Goal: Information Seeking & Learning: Learn about a topic

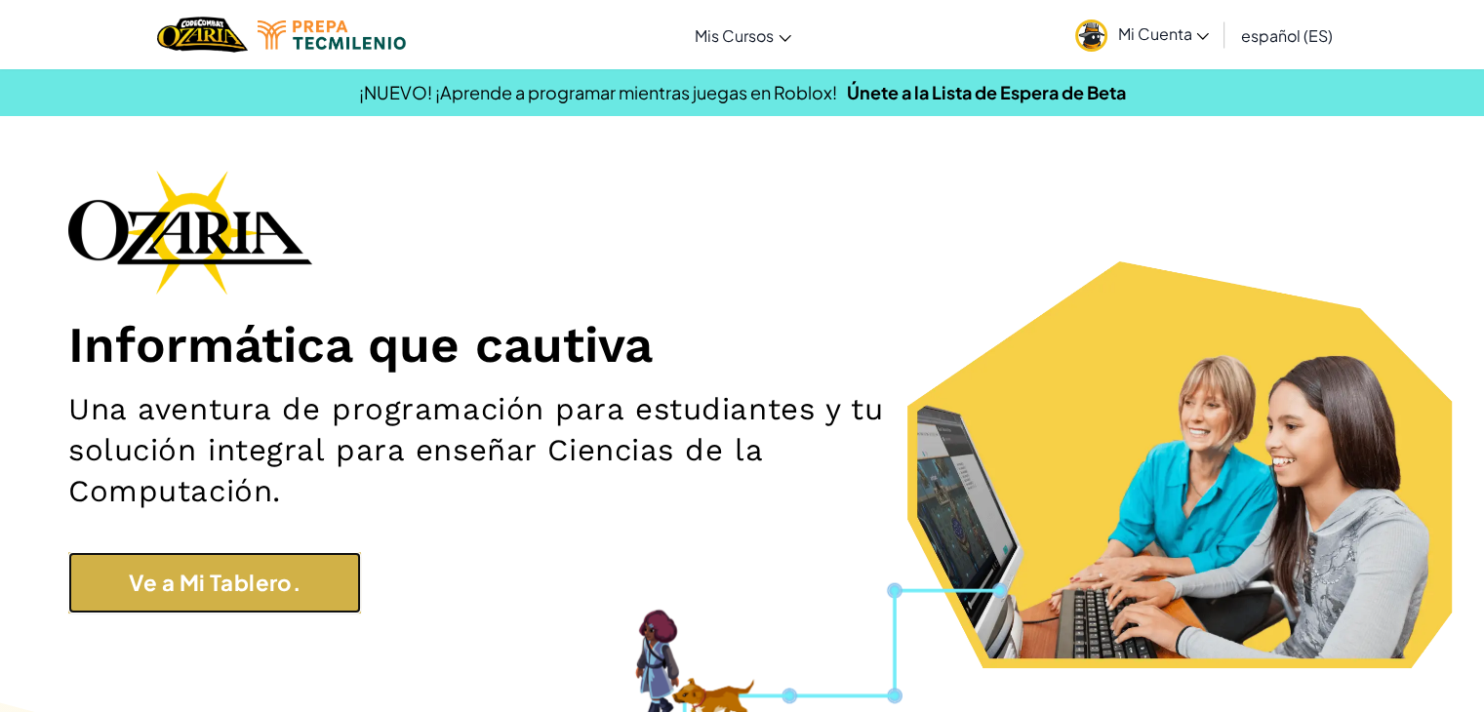
click at [281, 600] on link "Ve a Mi Tablero." at bounding box center [214, 582] width 293 height 61
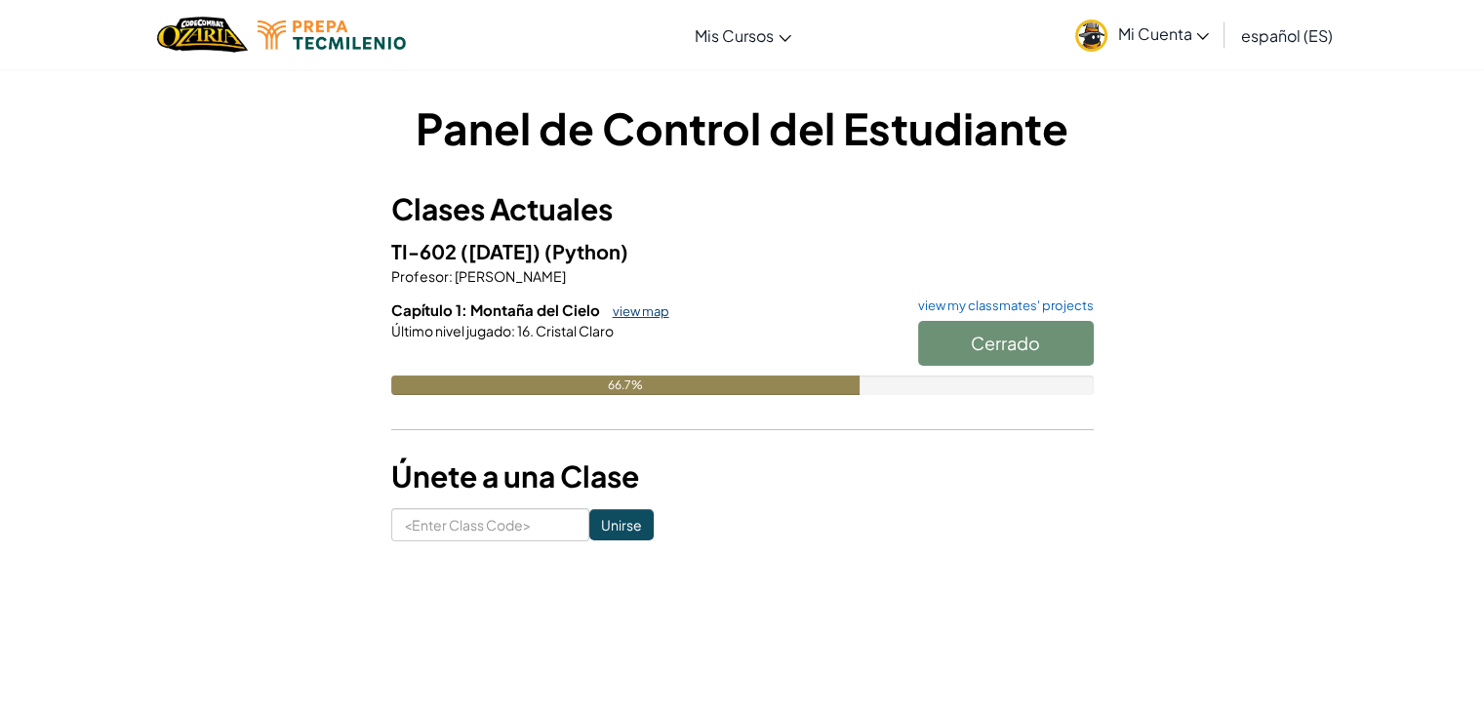
click at [622, 305] on link "view map" at bounding box center [636, 311] width 66 height 16
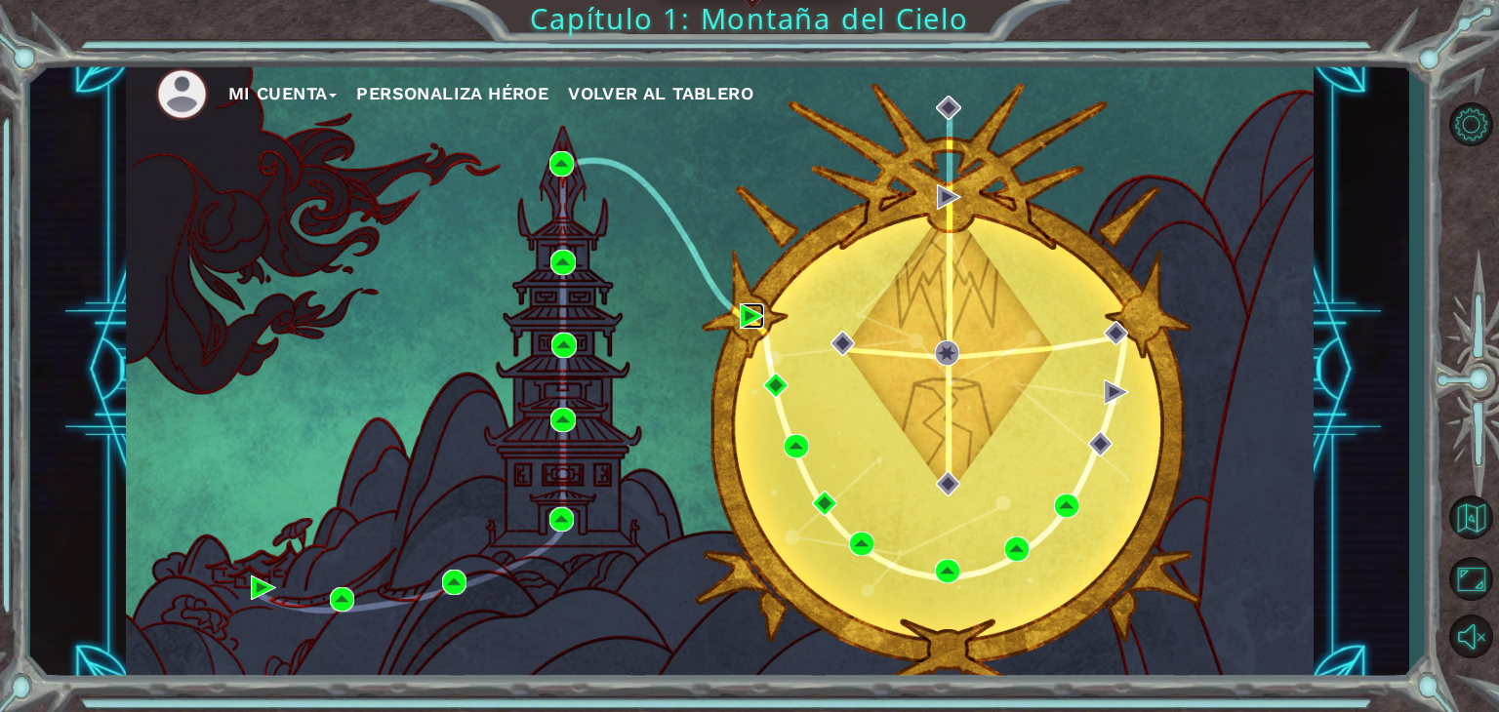
click at [741, 323] on img at bounding box center [752, 315] width 25 height 25
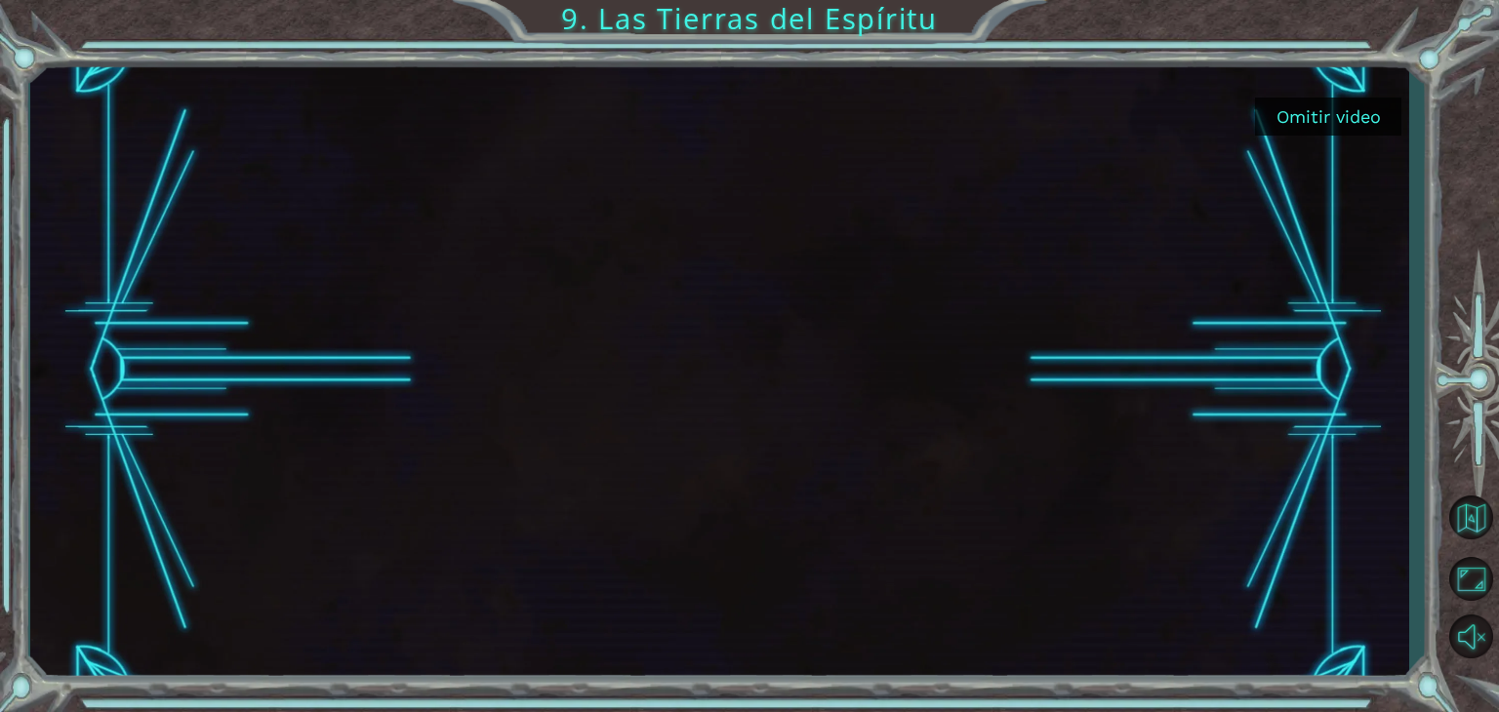
click at [1318, 113] on button "Omitir video" at bounding box center [1328, 117] width 146 height 38
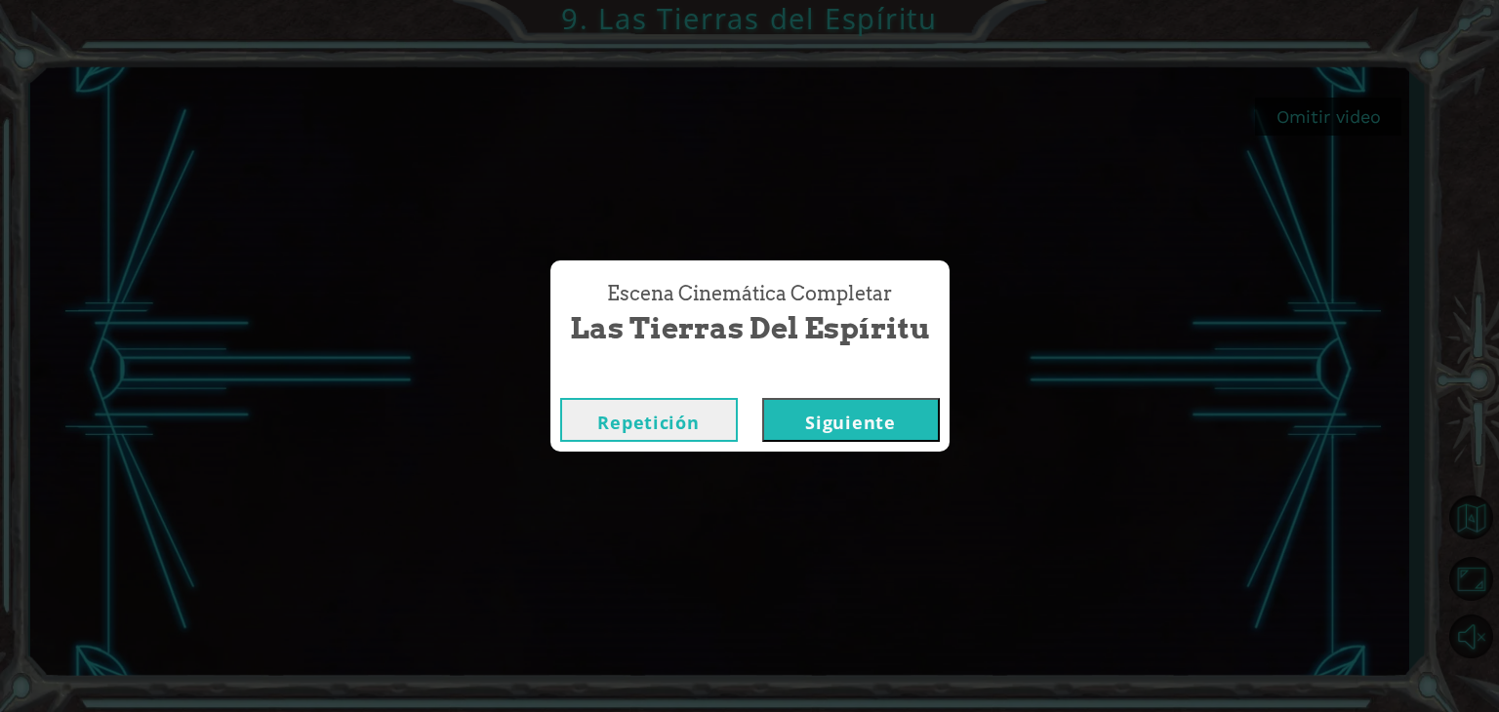
click at [884, 414] on button "Siguiente" at bounding box center [851, 420] width 178 height 44
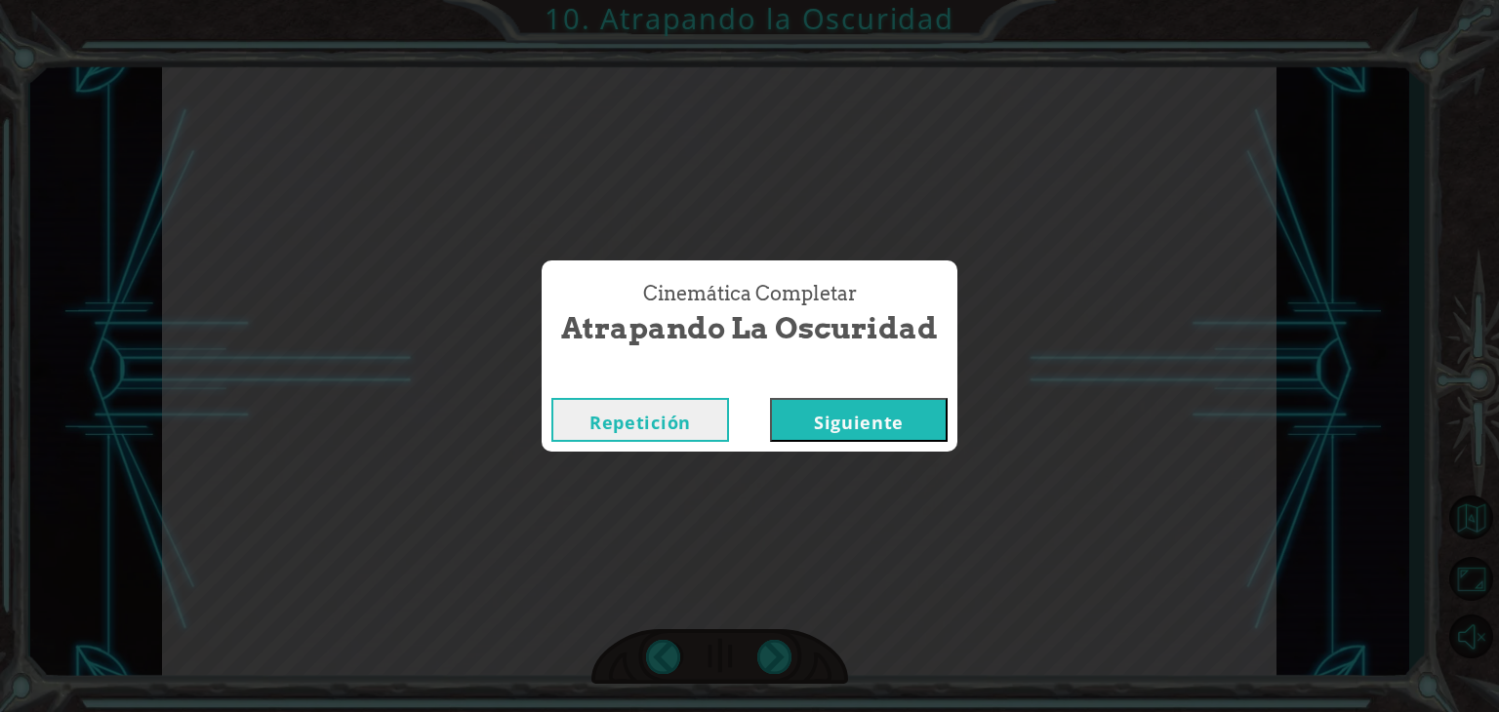
click at [849, 407] on button "Siguiente" at bounding box center [859, 420] width 178 height 44
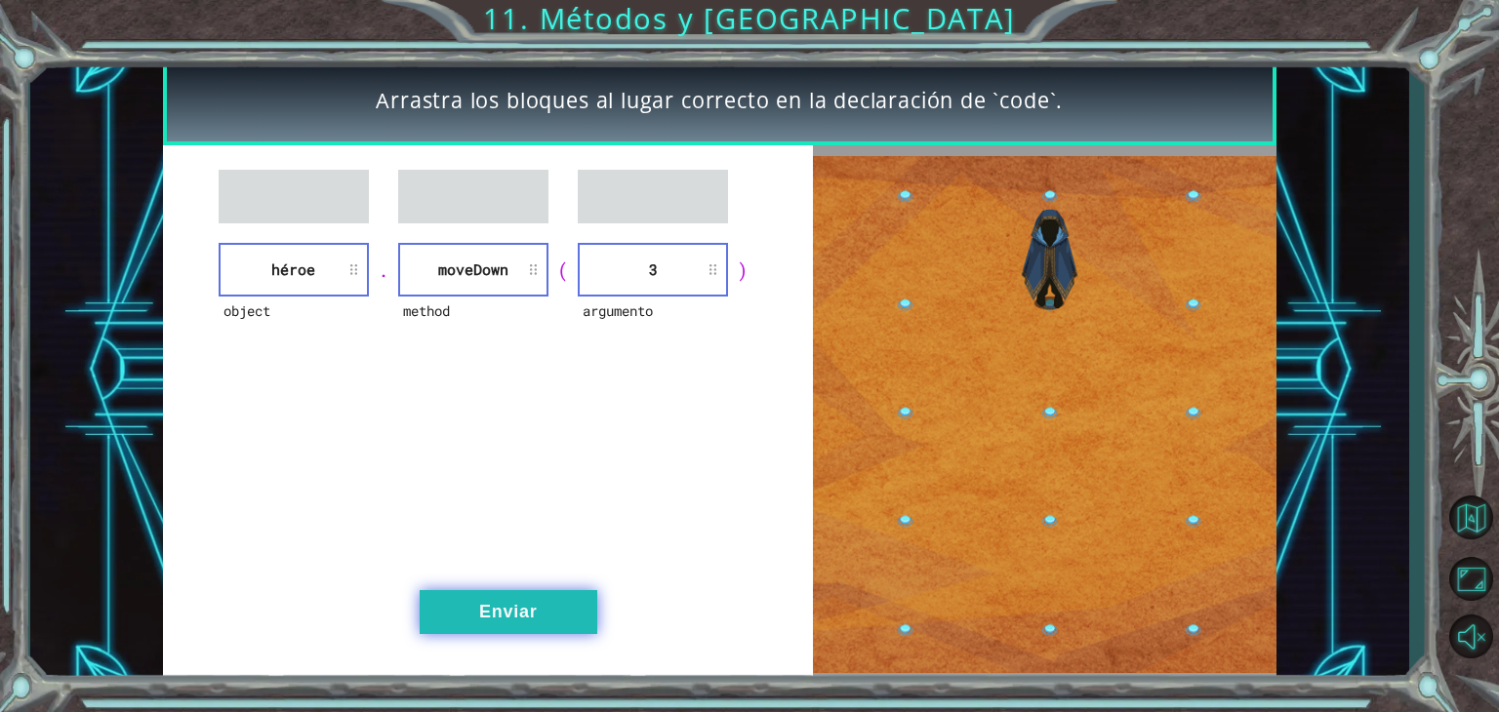
click at [556, 606] on button "Enviar" at bounding box center [509, 612] width 178 height 44
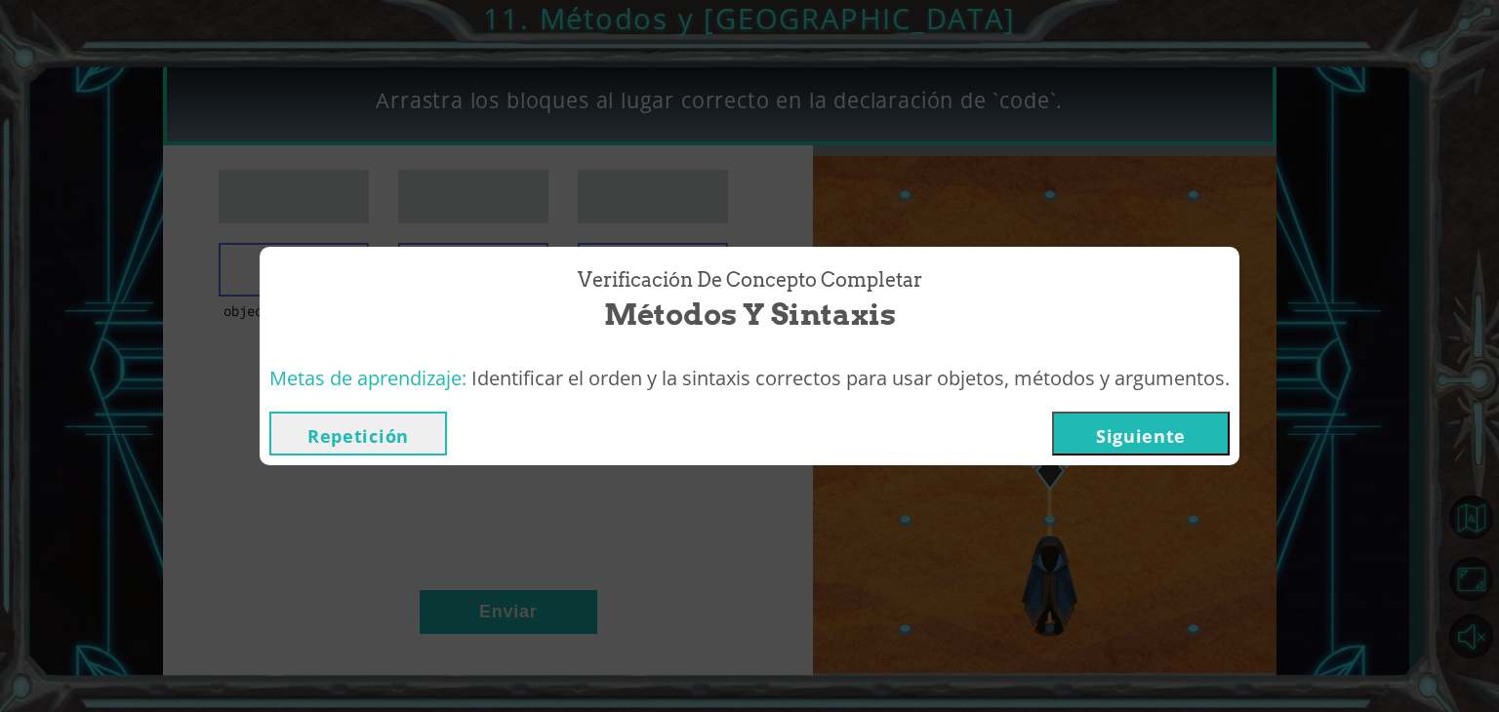
click at [1093, 444] on button "Siguiente" at bounding box center [1141, 434] width 178 height 44
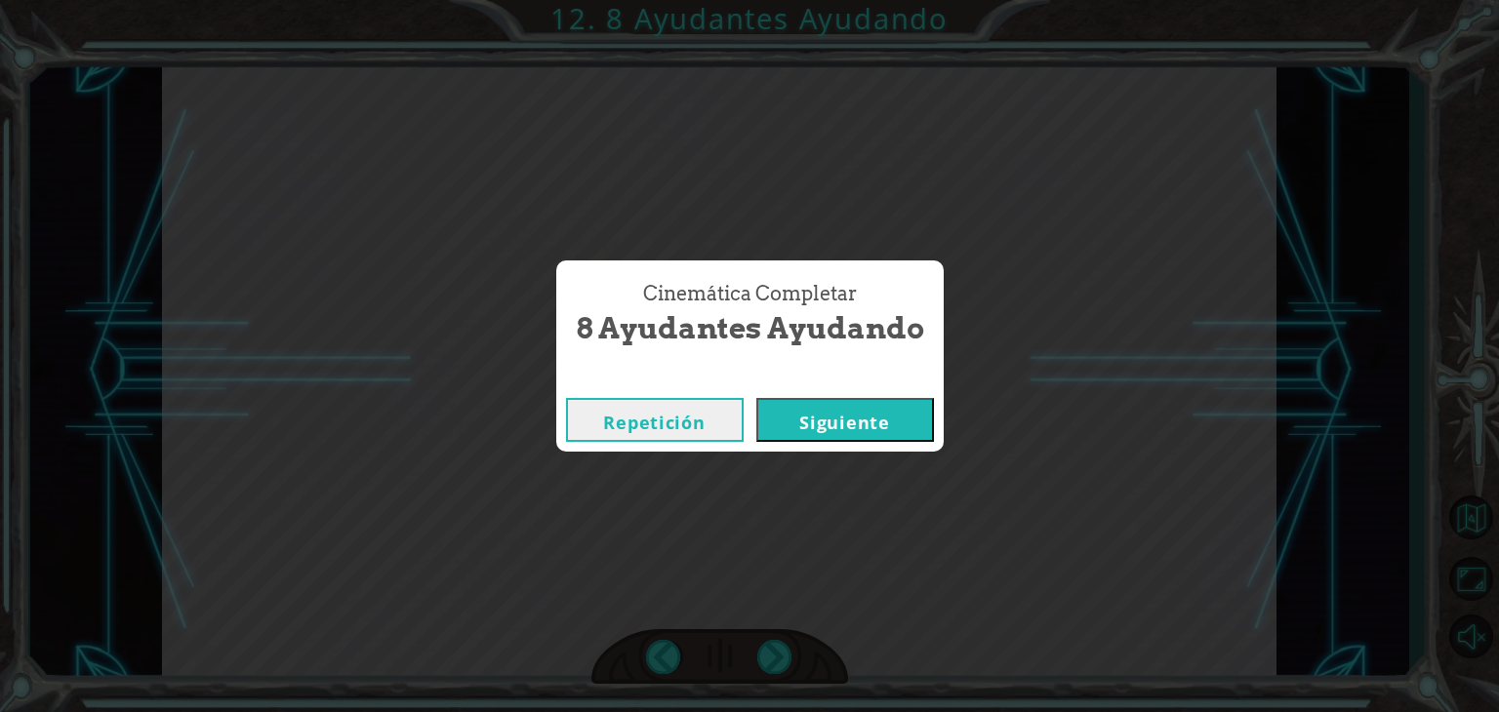
click at [907, 424] on button "Siguiente" at bounding box center [845, 420] width 178 height 44
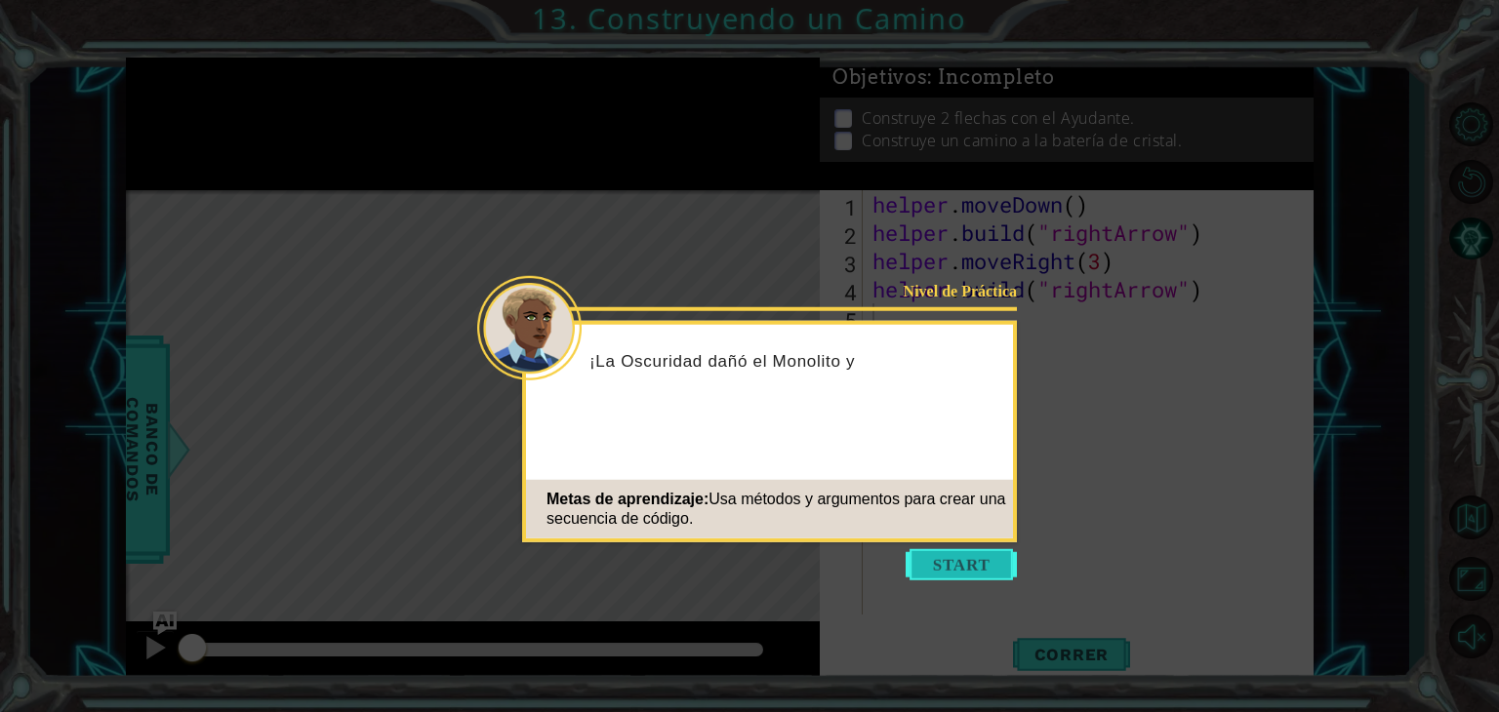
click at [963, 563] on button "Start" at bounding box center [960, 564] width 111 height 31
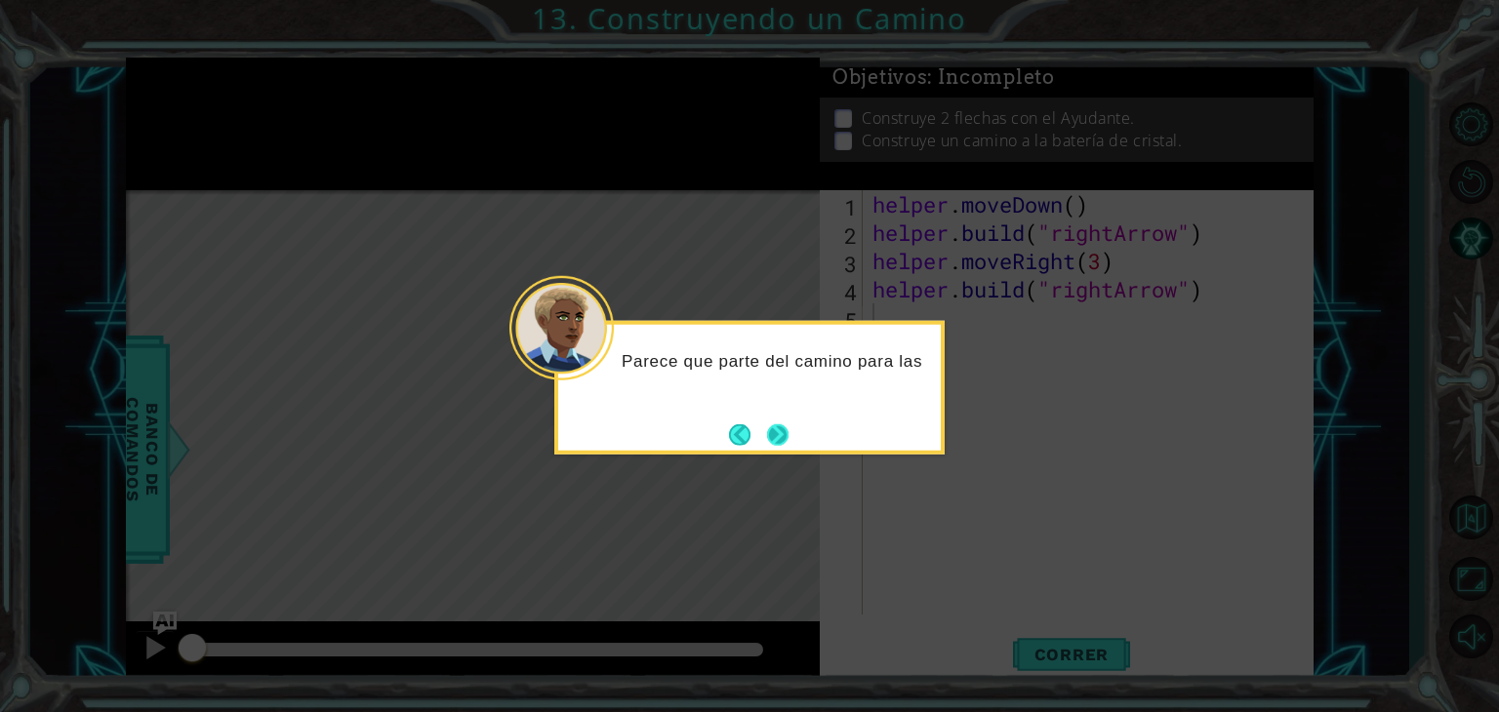
click at [780, 437] on button "Next" at bounding box center [777, 434] width 33 height 33
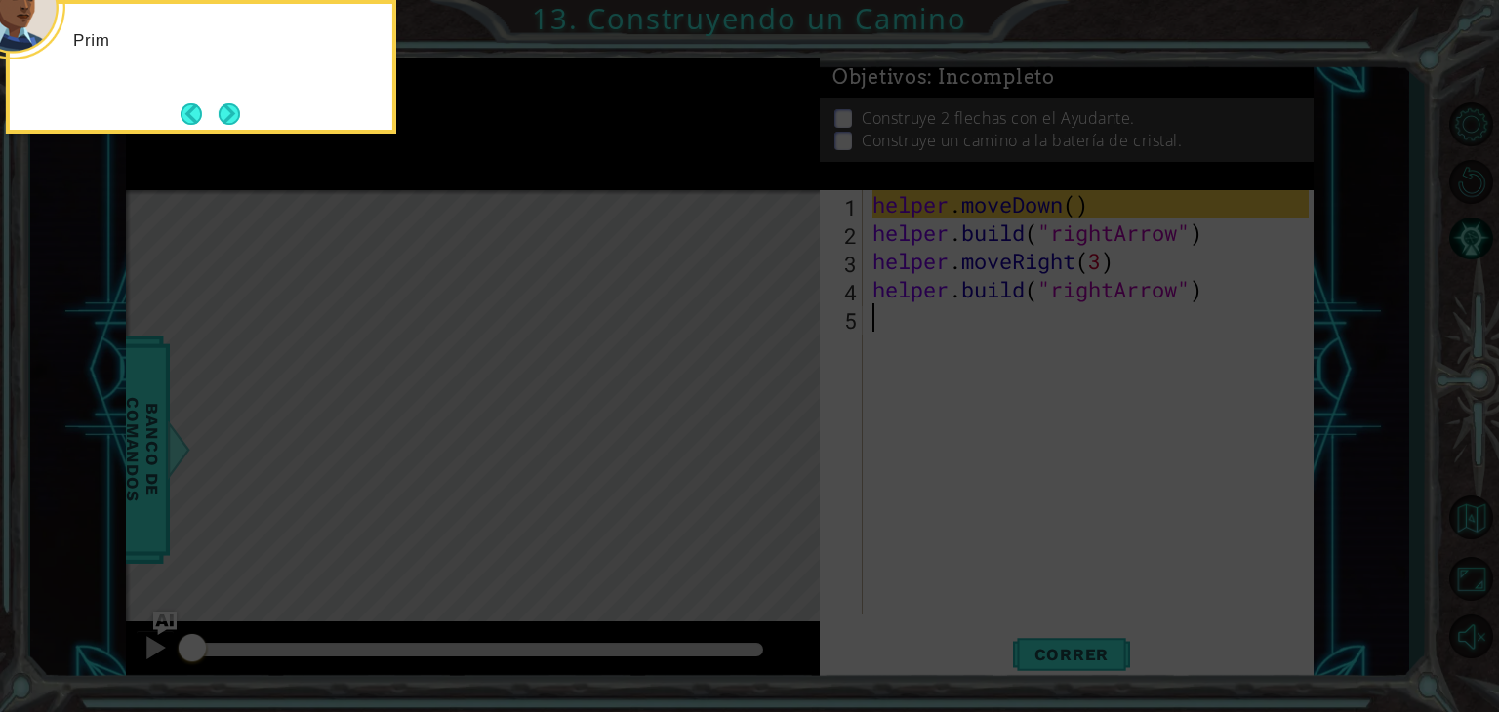
click at [780, 437] on icon at bounding box center [749, 356] width 1499 height 712
click at [230, 107] on button "Next" at bounding box center [229, 113] width 23 height 23
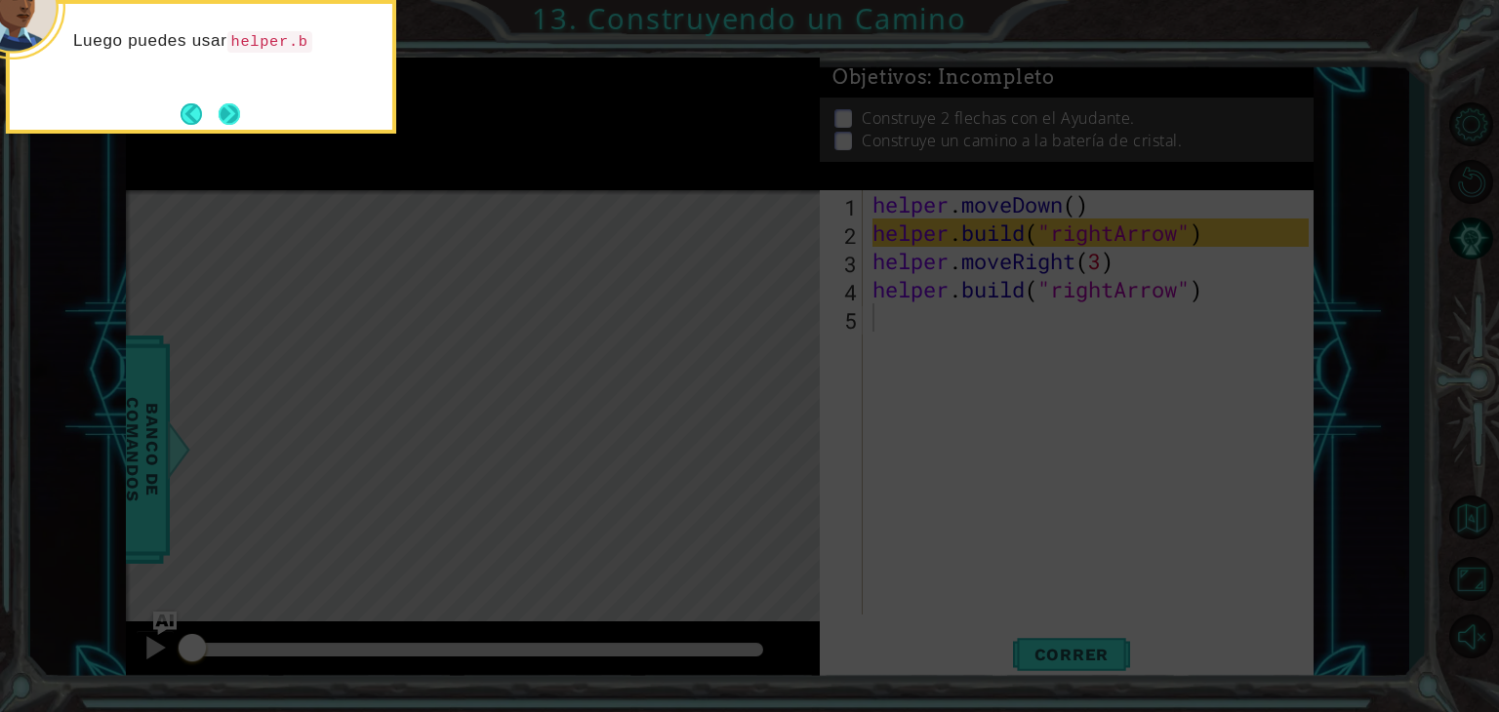
click at [234, 106] on button "Next" at bounding box center [229, 114] width 36 height 36
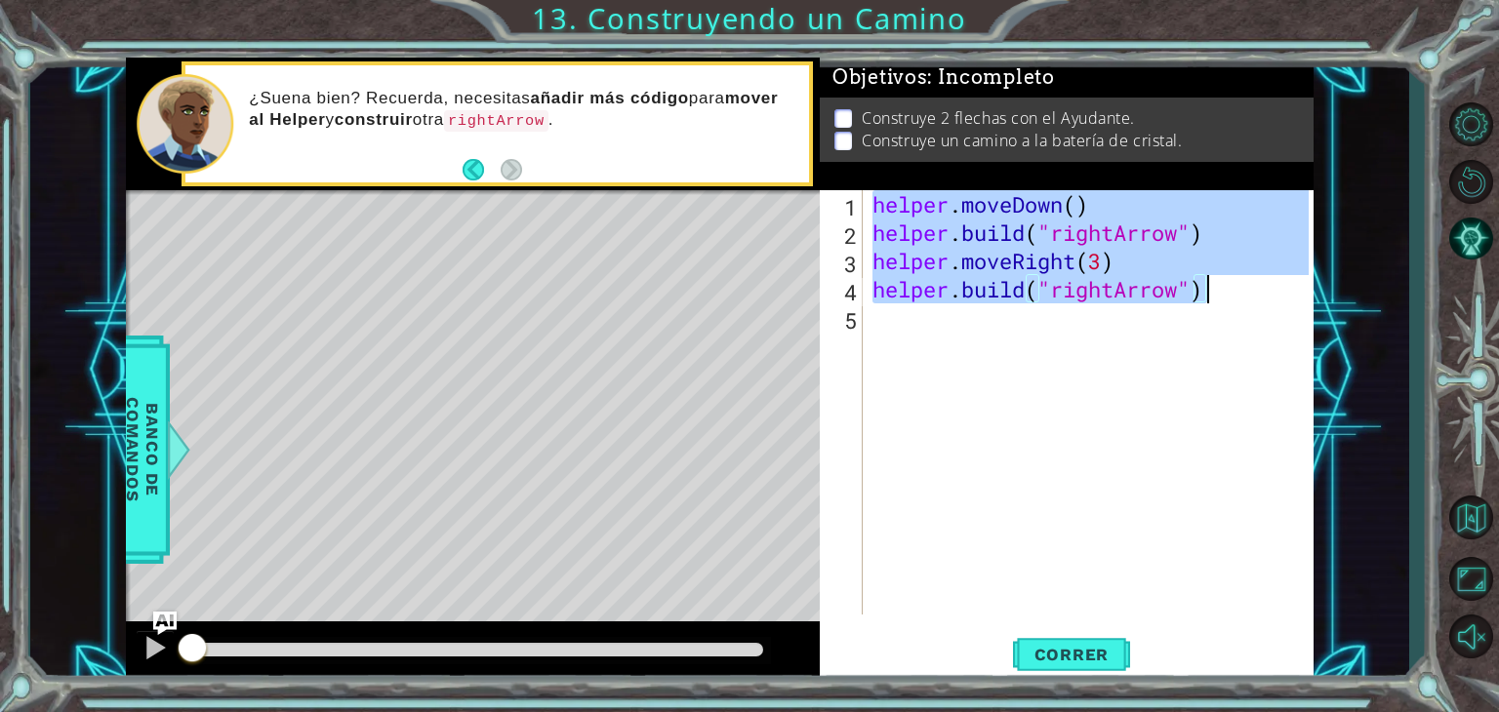
drag, startPoint x: 868, startPoint y: 194, endPoint x: 1210, endPoint y: 287, distance: 353.8
click at [1210, 287] on div "helper . moveDown ( ) helper . build ( "rightArrow" ) helper . moveRight ( 3 ) …" at bounding box center [1093, 430] width 450 height 481
click at [1100, 657] on span "Correr" at bounding box center [1072, 655] width 114 height 20
type textarea "[DOMAIN_NAME]("rightArrow")"
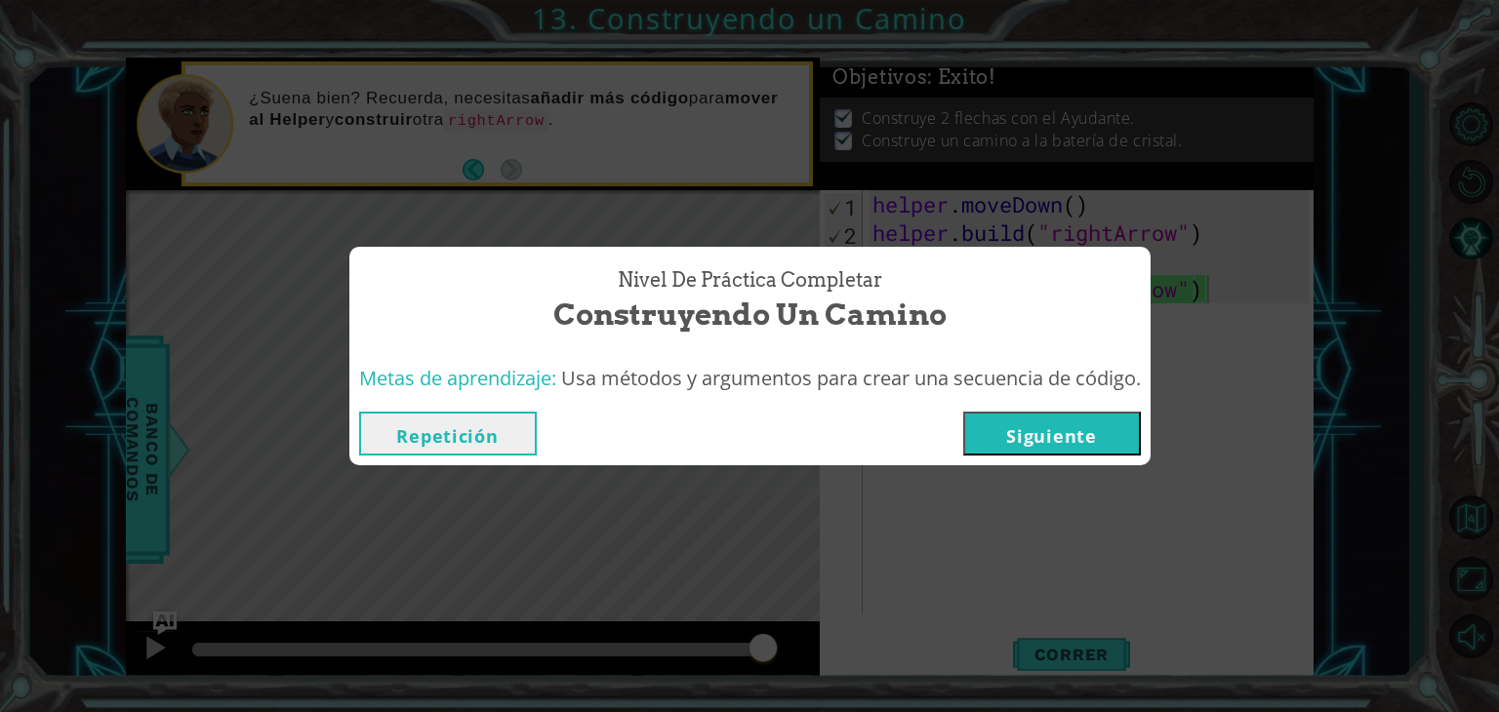
click at [1078, 451] on button "Siguiente" at bounding box center [1052, 434] width 178 height 44
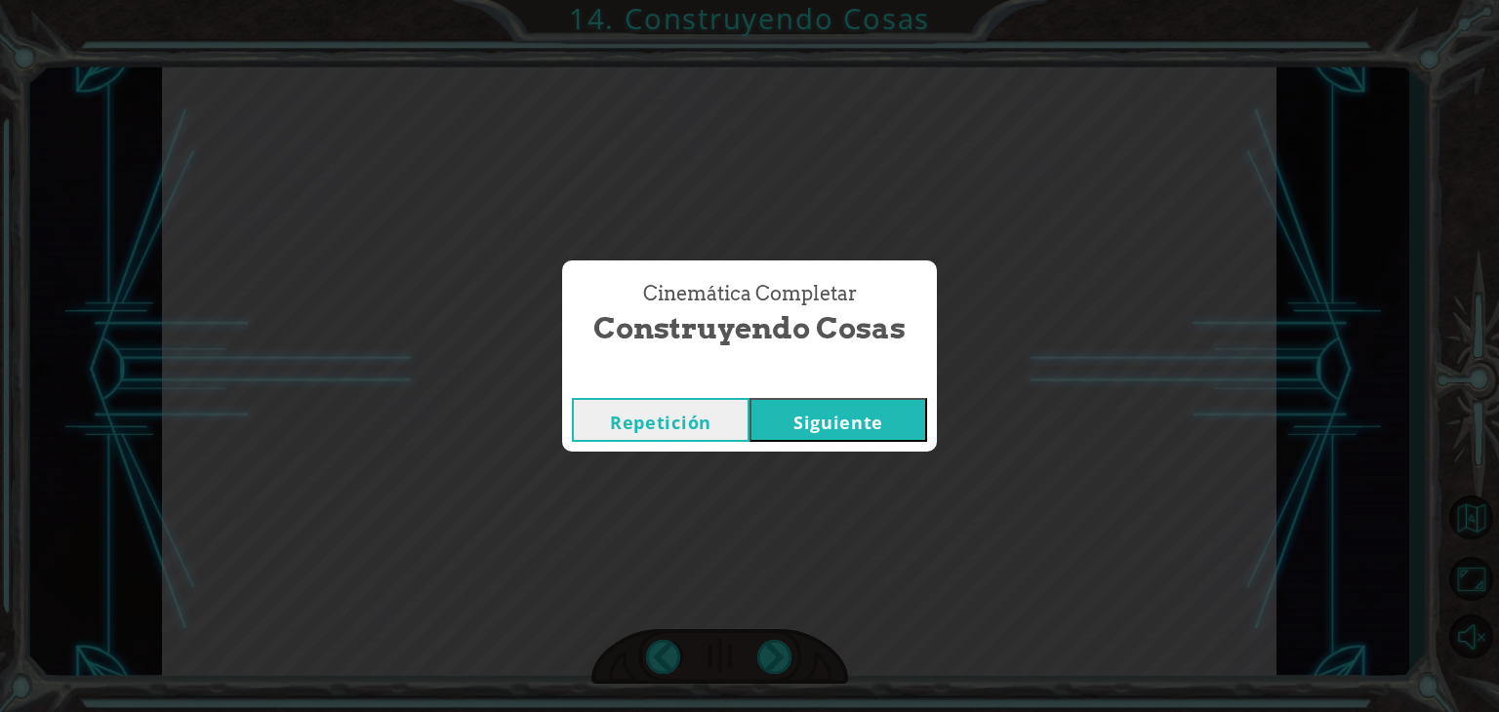
click at [790, 420] on button "Siguiente" at bounding box center [838, 420] width 178 height 44
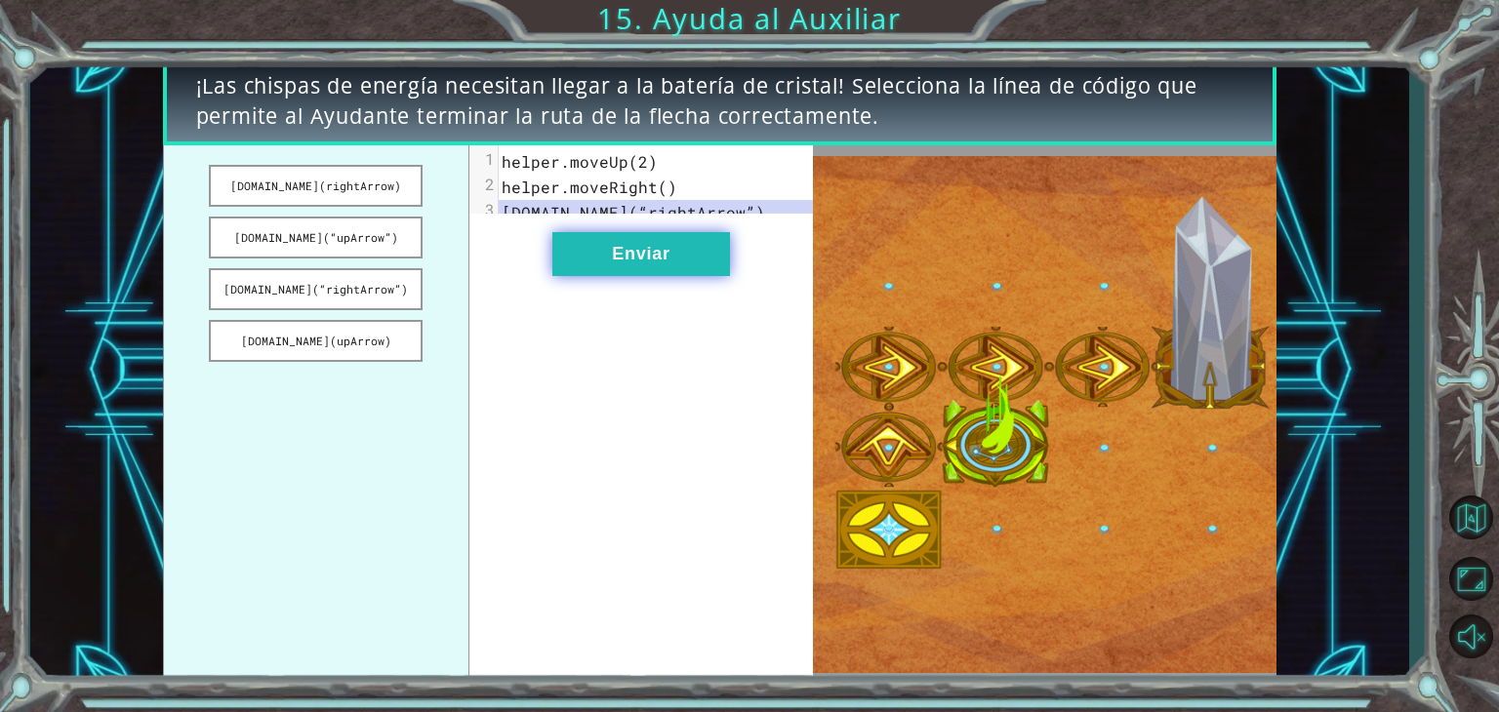
click at [578, 274] on button "Enviar" at bounding box center [641, 254] width 178 height 44
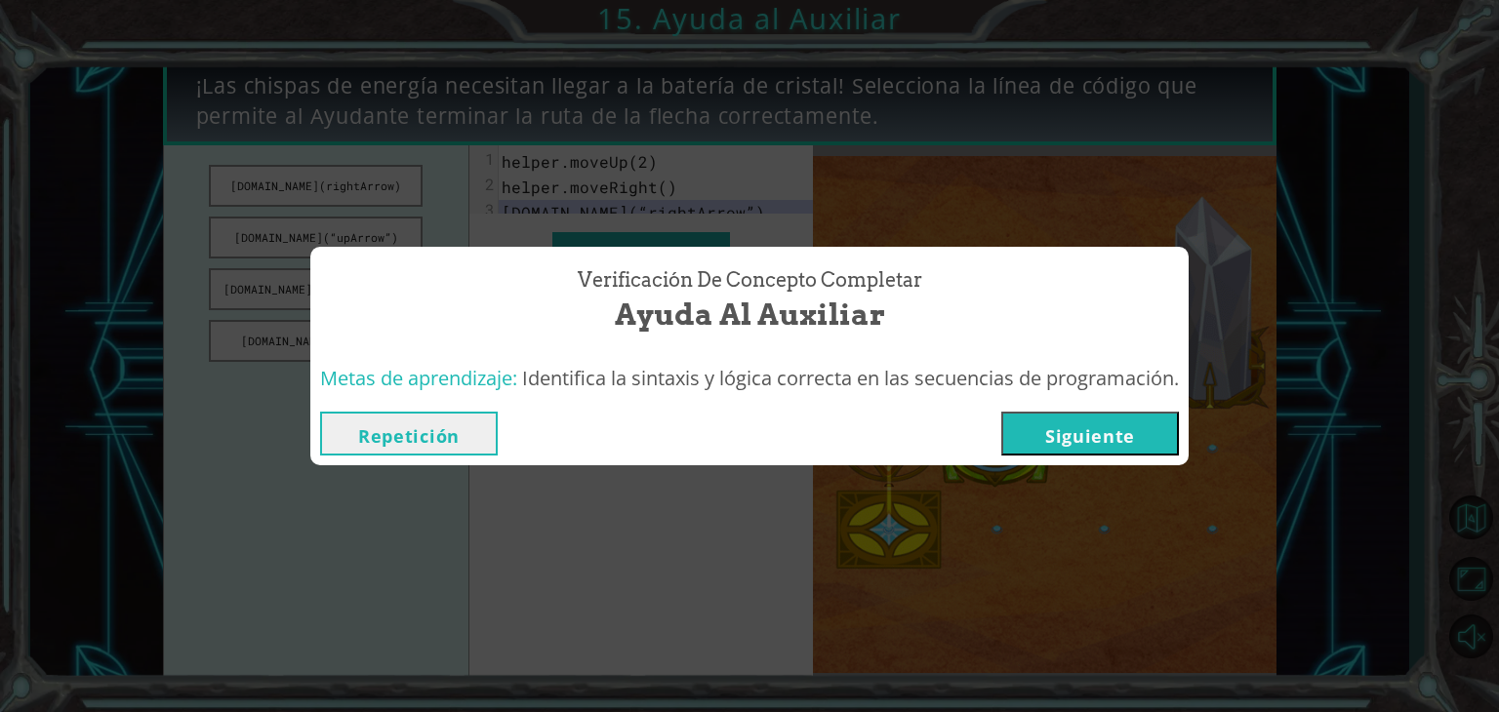
click at [1079, 434] on button "Siguiente" at bounding box center [1090, 434] width 178 height 44
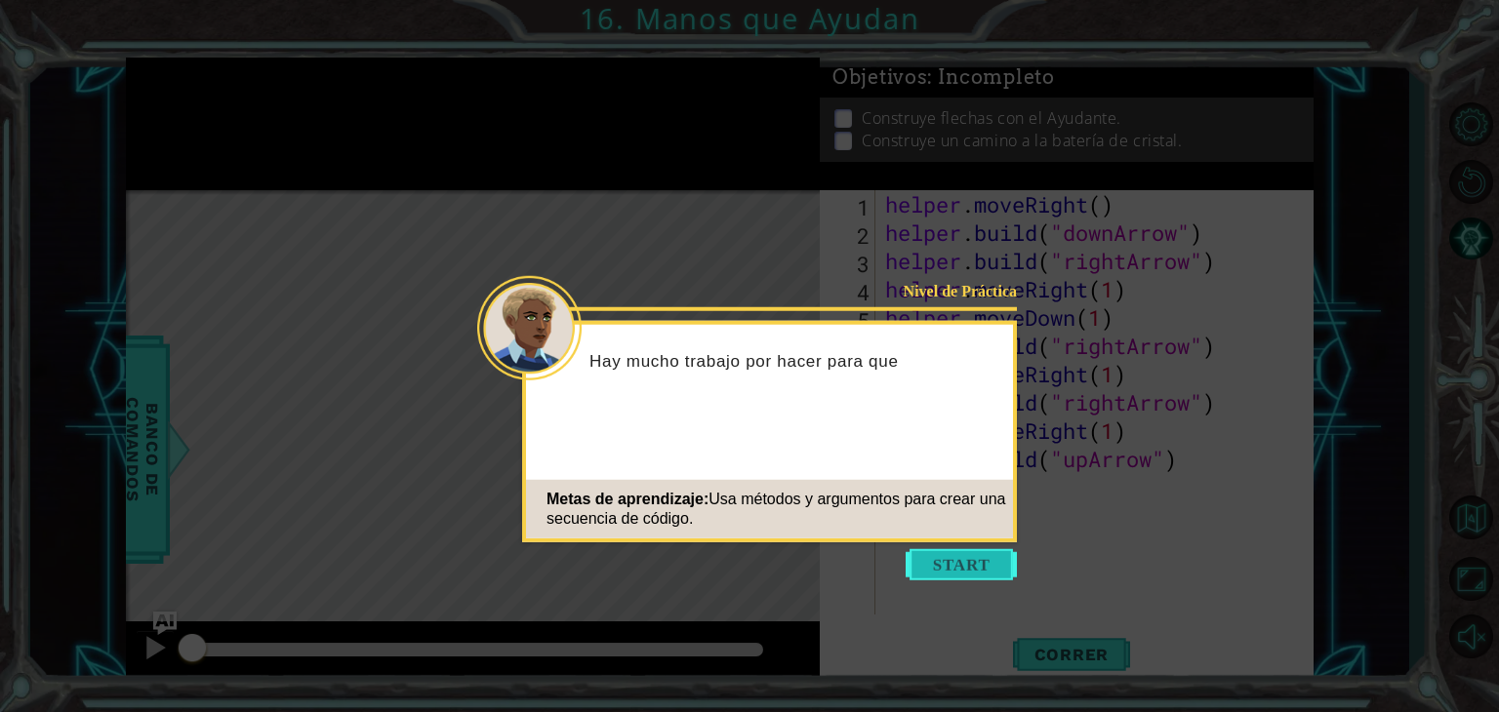
click at [971, 575] on button "Start" at bounding box center [960, 564] width 111 height 31
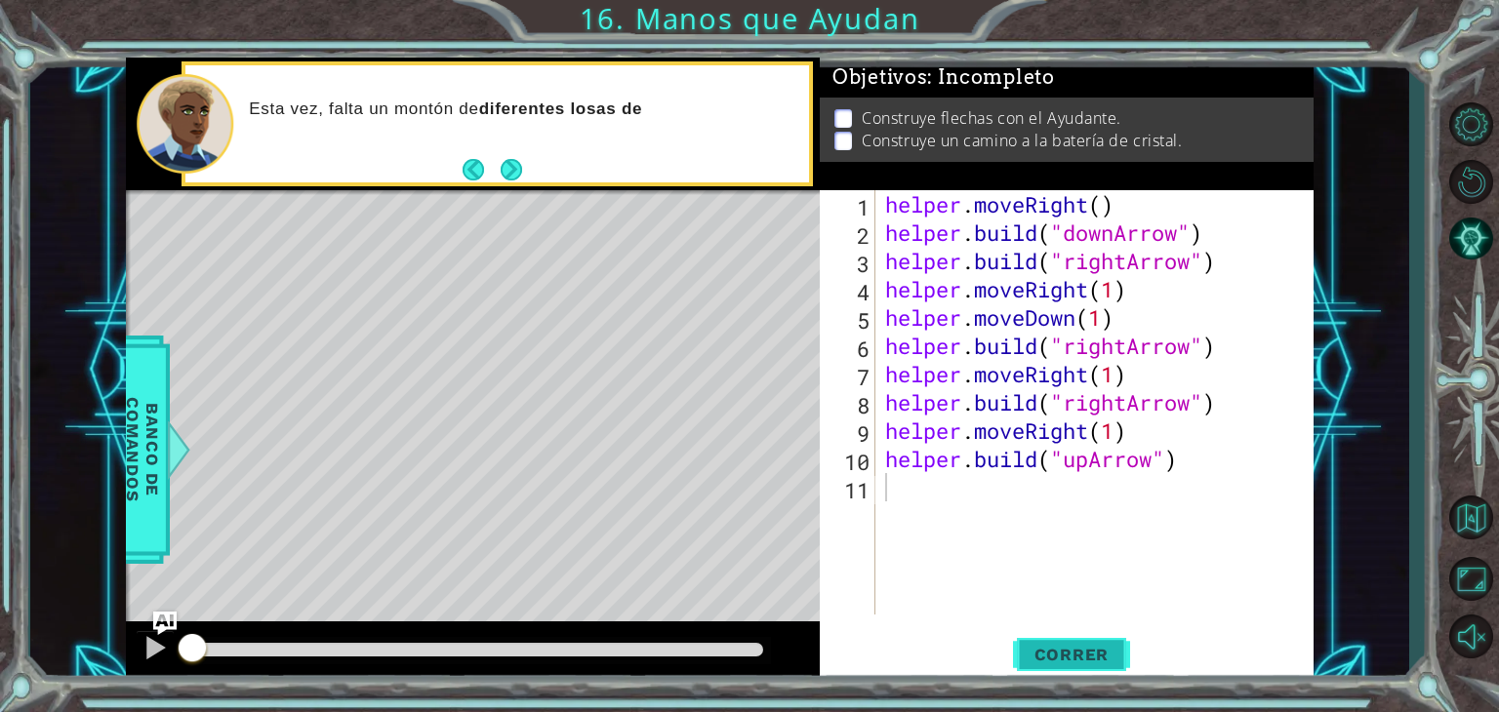
click at [1054, 641] on button "Correr" at bounding box center [1071, 655] width 117 height 50
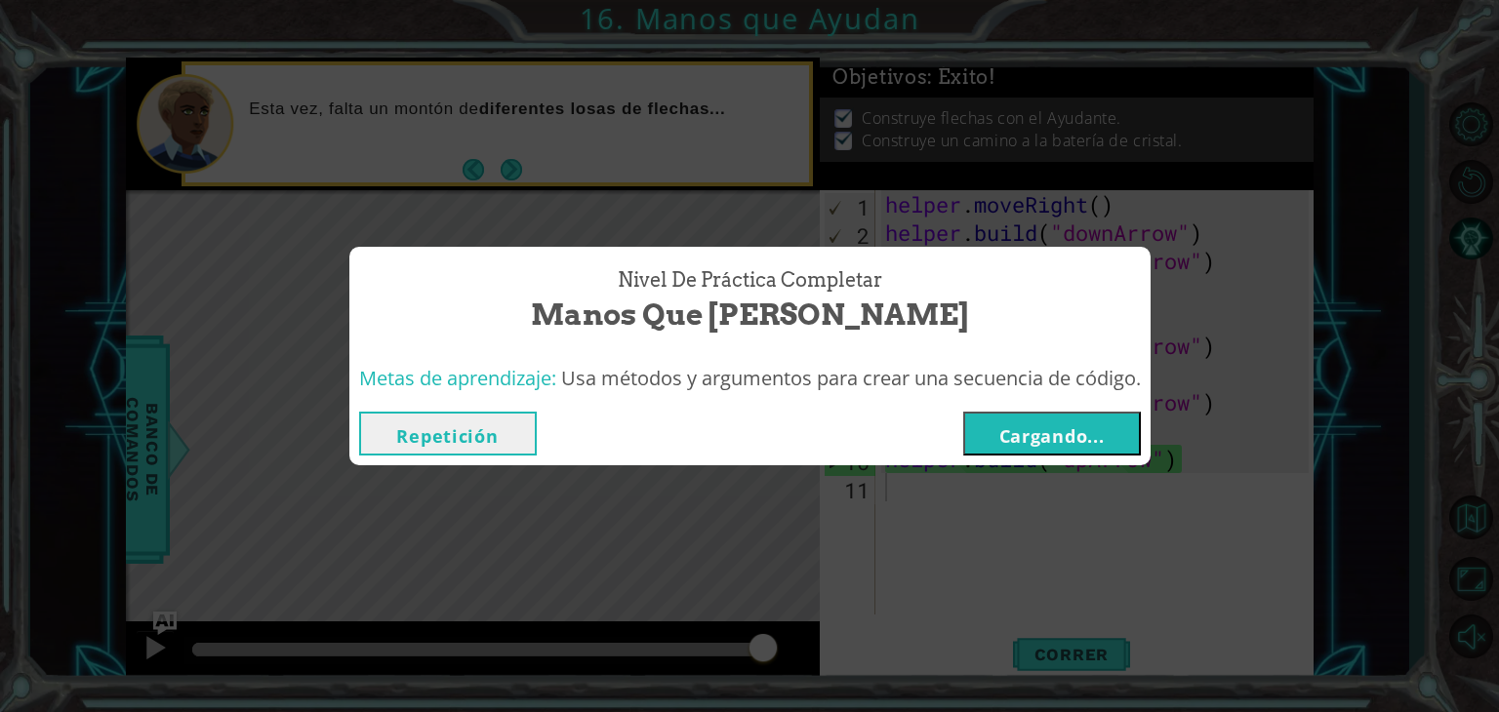
click at [1015, 427] on button "Cargando..." at bounding box center [1052, 434] width 178 height 44
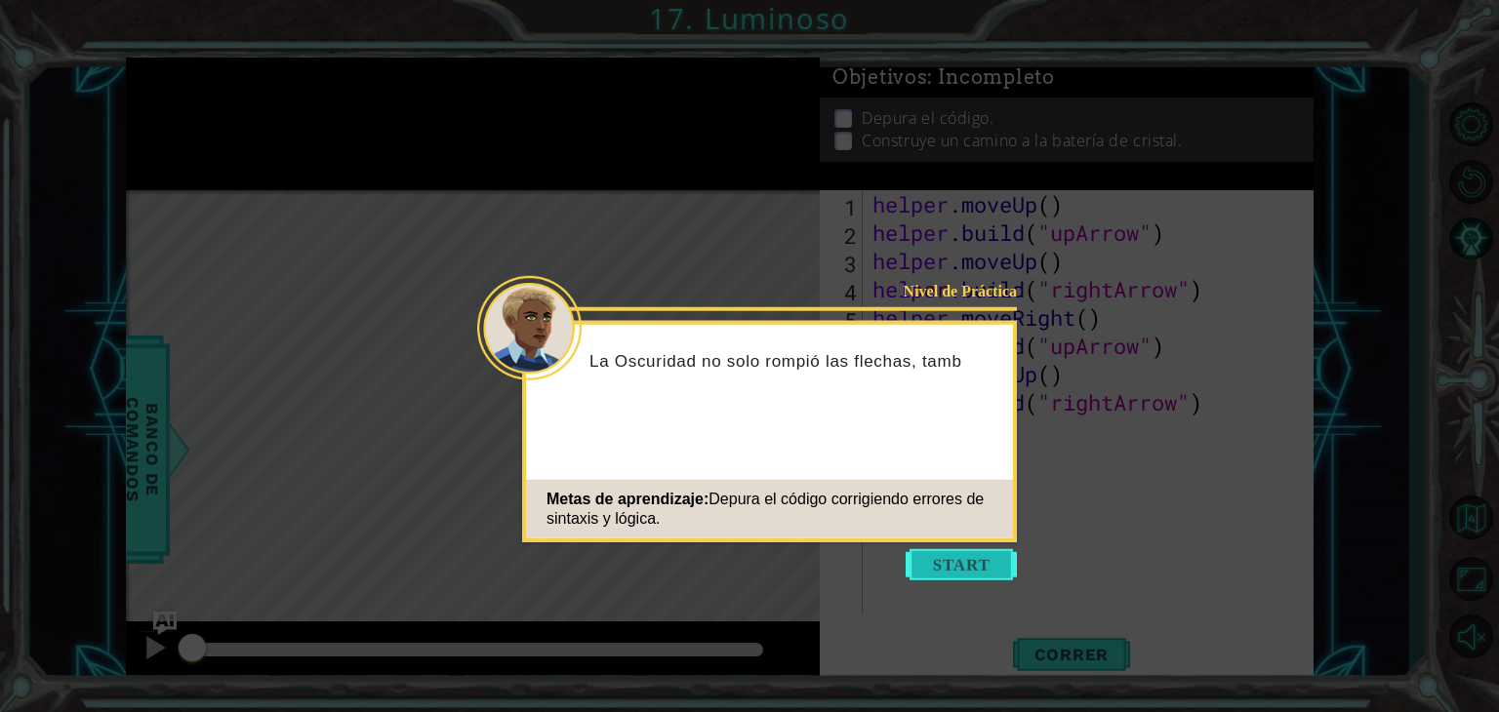
click at [960, 559] on button "Start" at bounding box center [960, 564] width 111 height 31
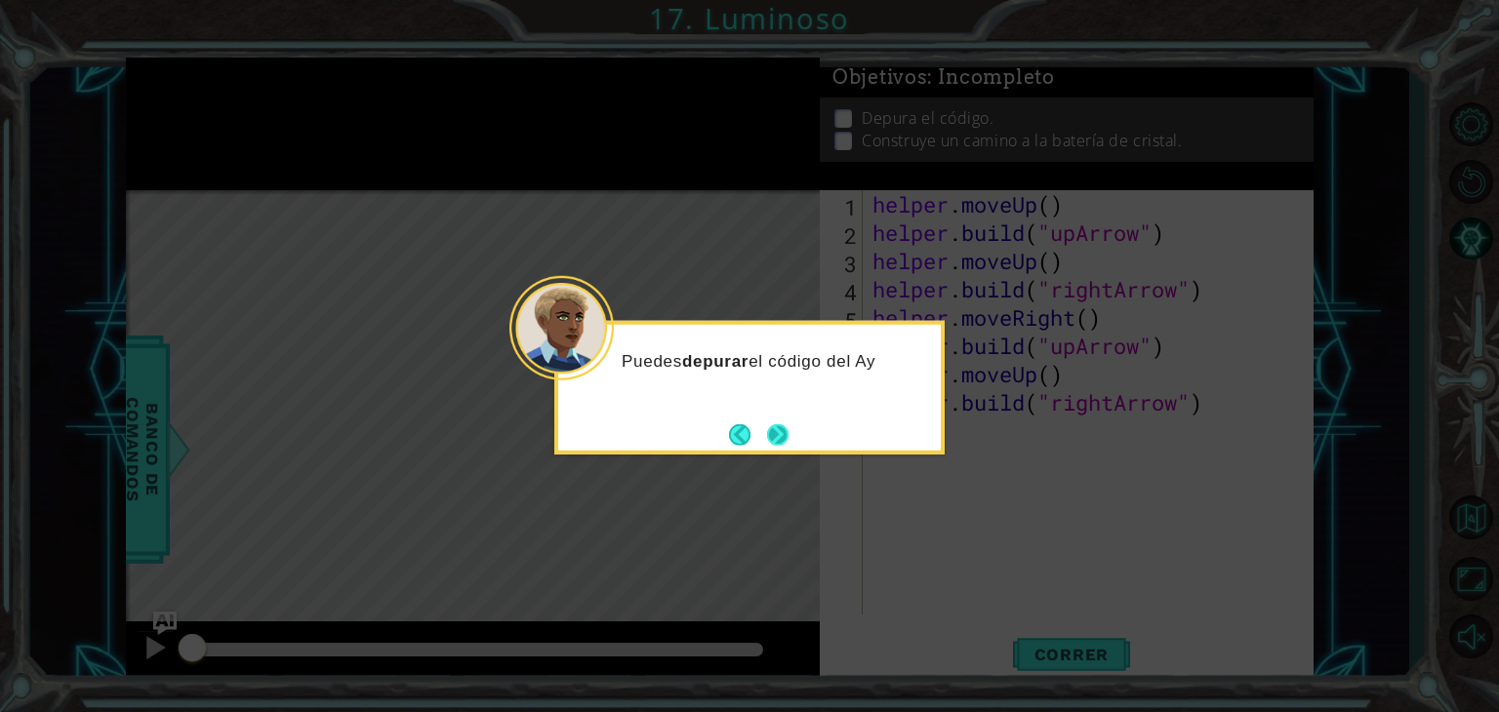
click at [774, 437] on button "Next" at bounding box center [777, 433] width 21 height 21
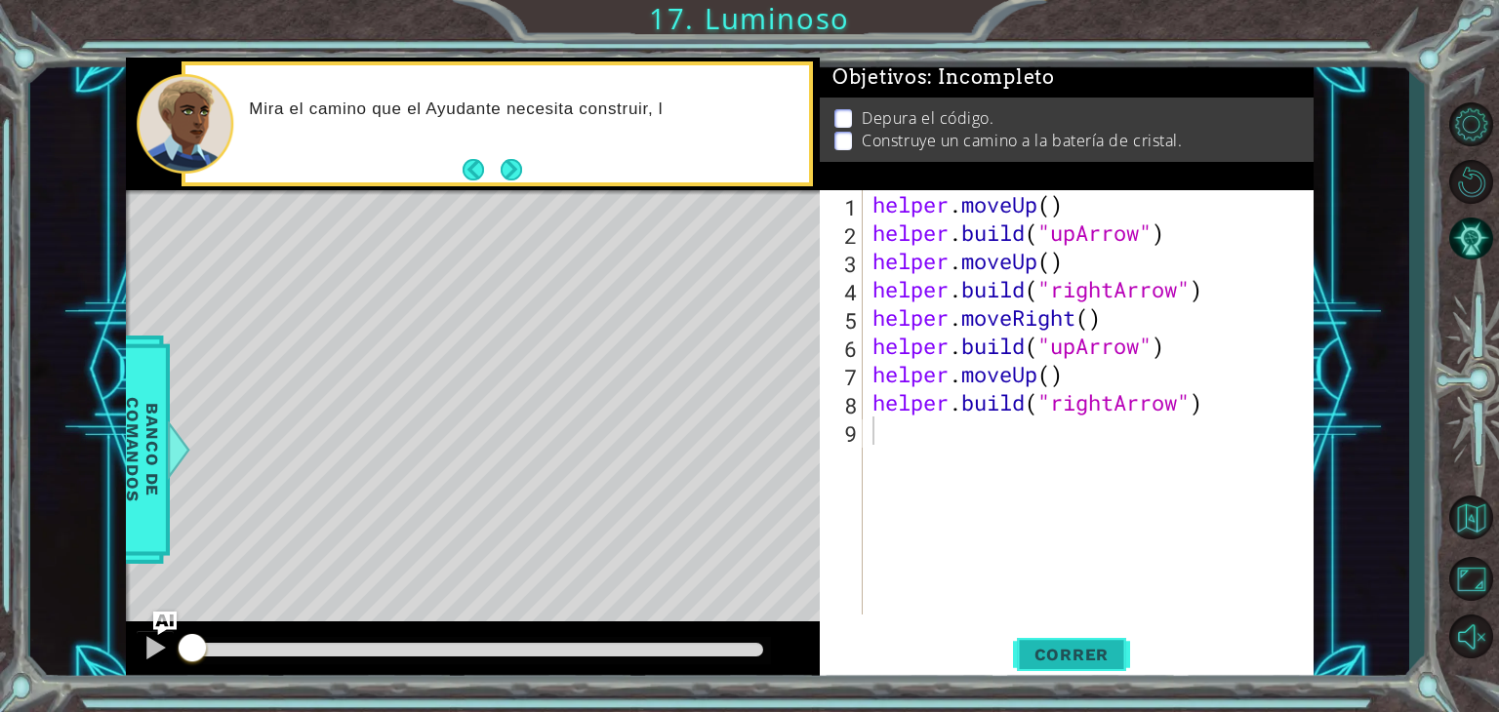
click at [1073, 655] on span "Correr" at bounding box center [1072, 655] width 114 height 20
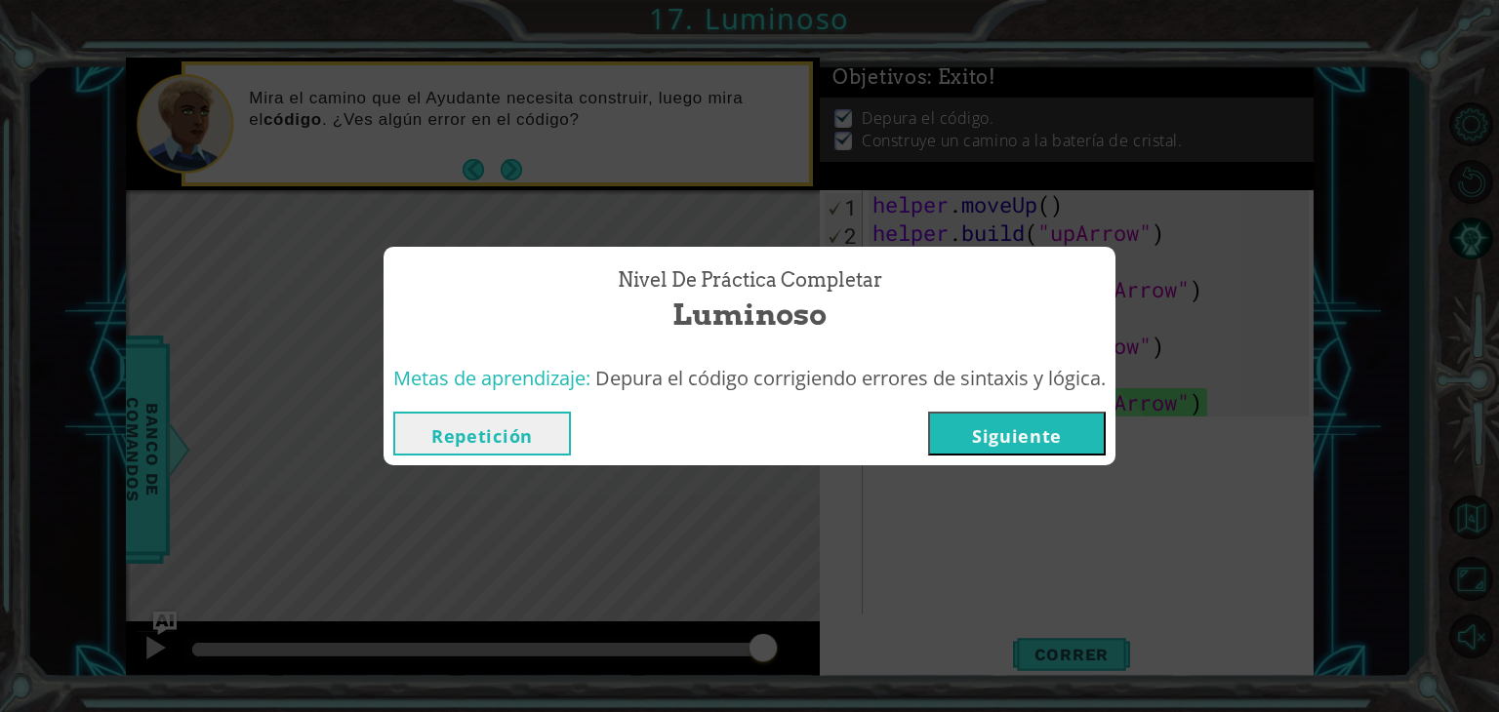
click at [997, 435] on button "Siguiente" at bounding box center [1017, 434] width 178 height 44
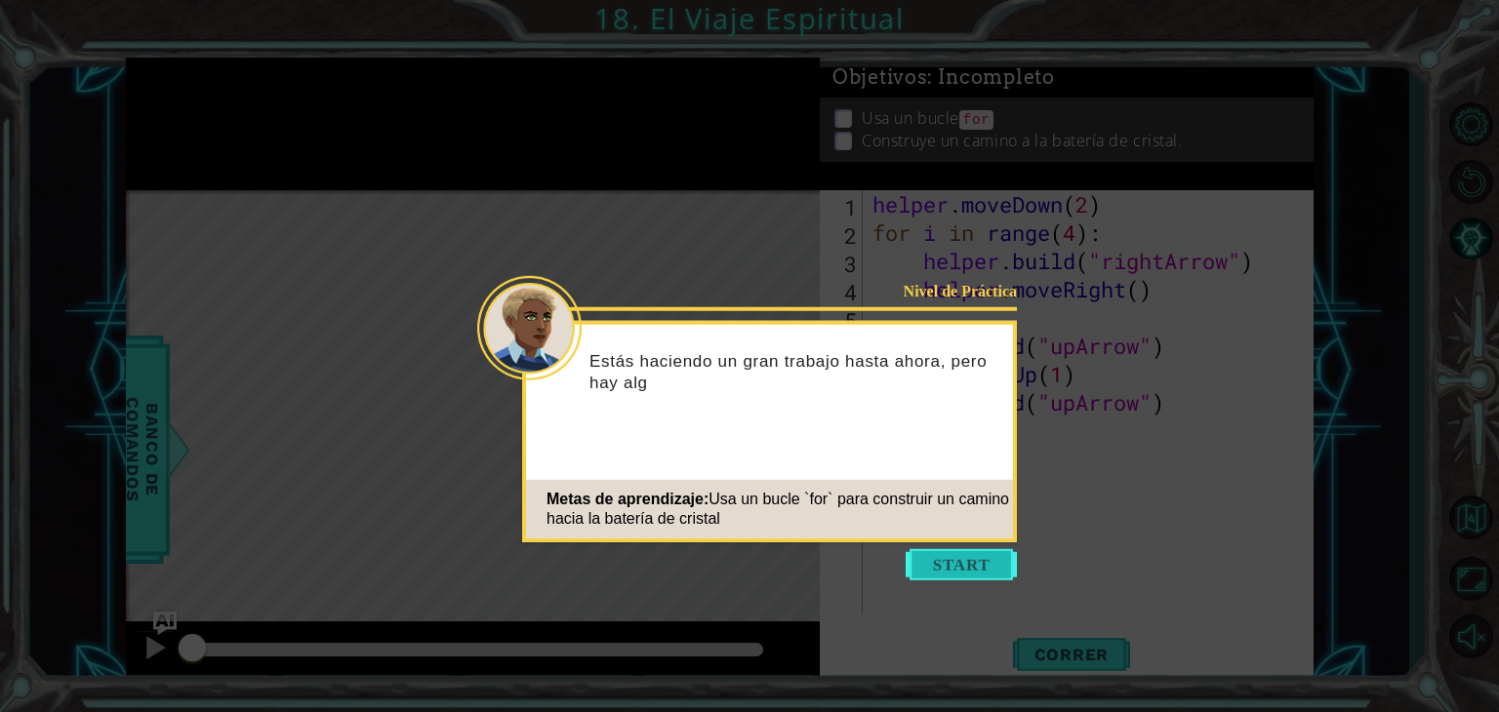
click at [982, 574] on button "Start" at bounding box center [960, 564] width 111 height 31
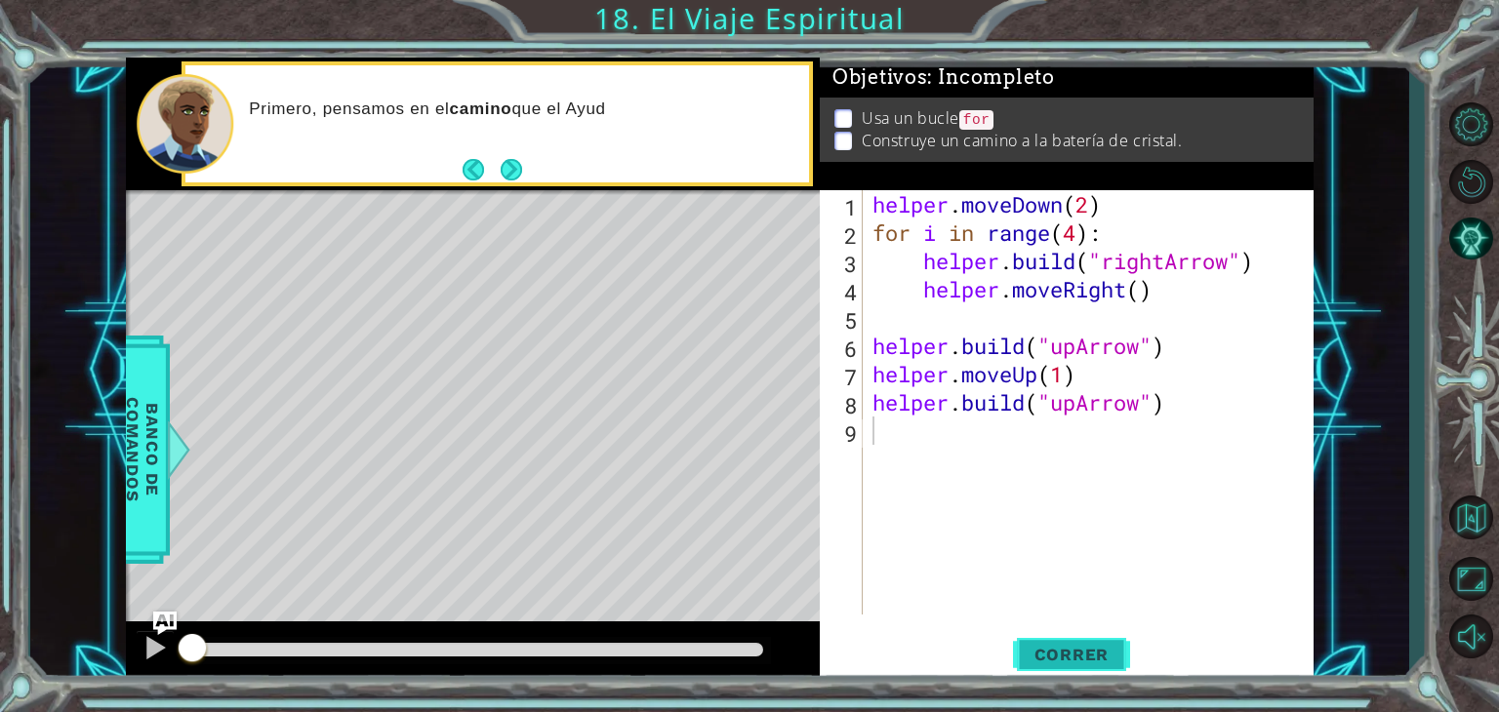
click at [1081, 644] on button "Correr" at bounding box center [1071, 655] width 117 height 50
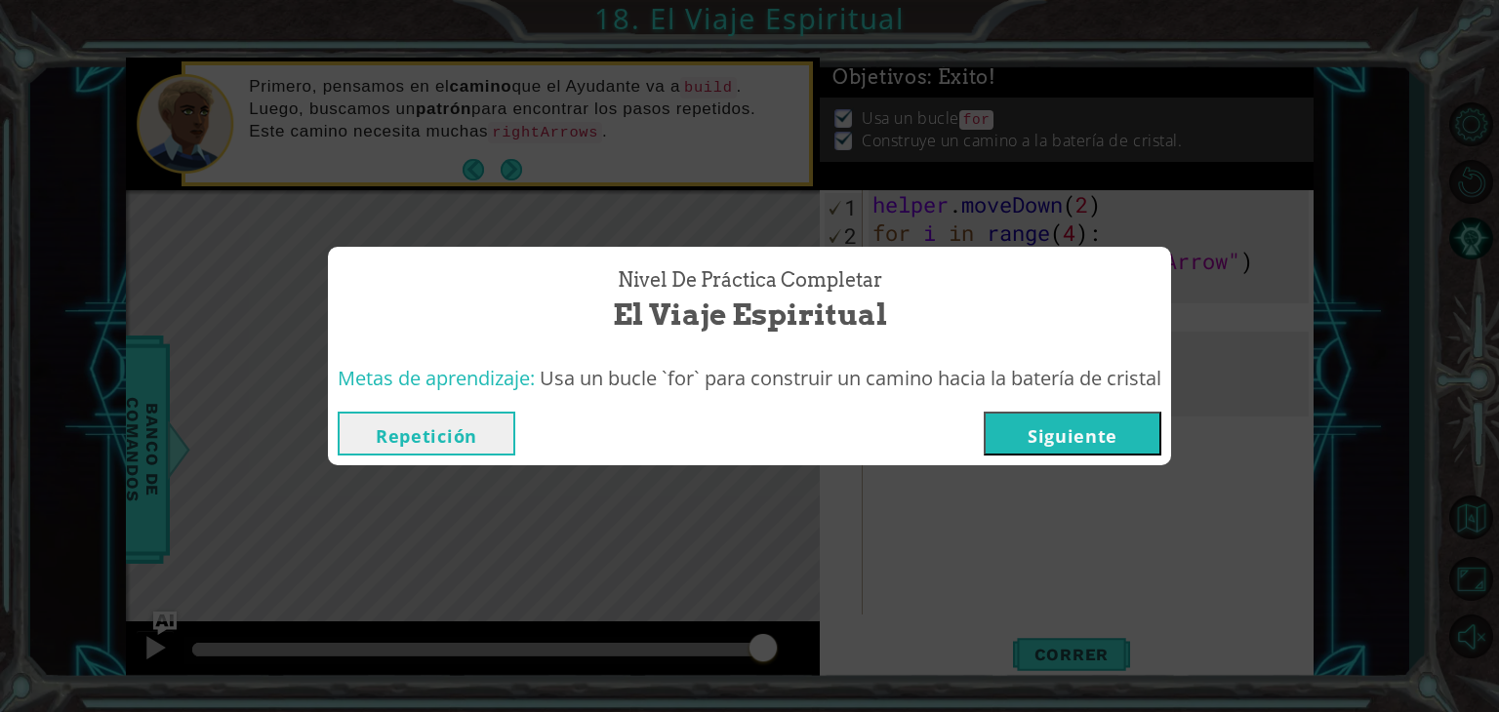
click at [1027, 418] on button "Siguiente" at bounding box center [1072, 434] width 178 height 44
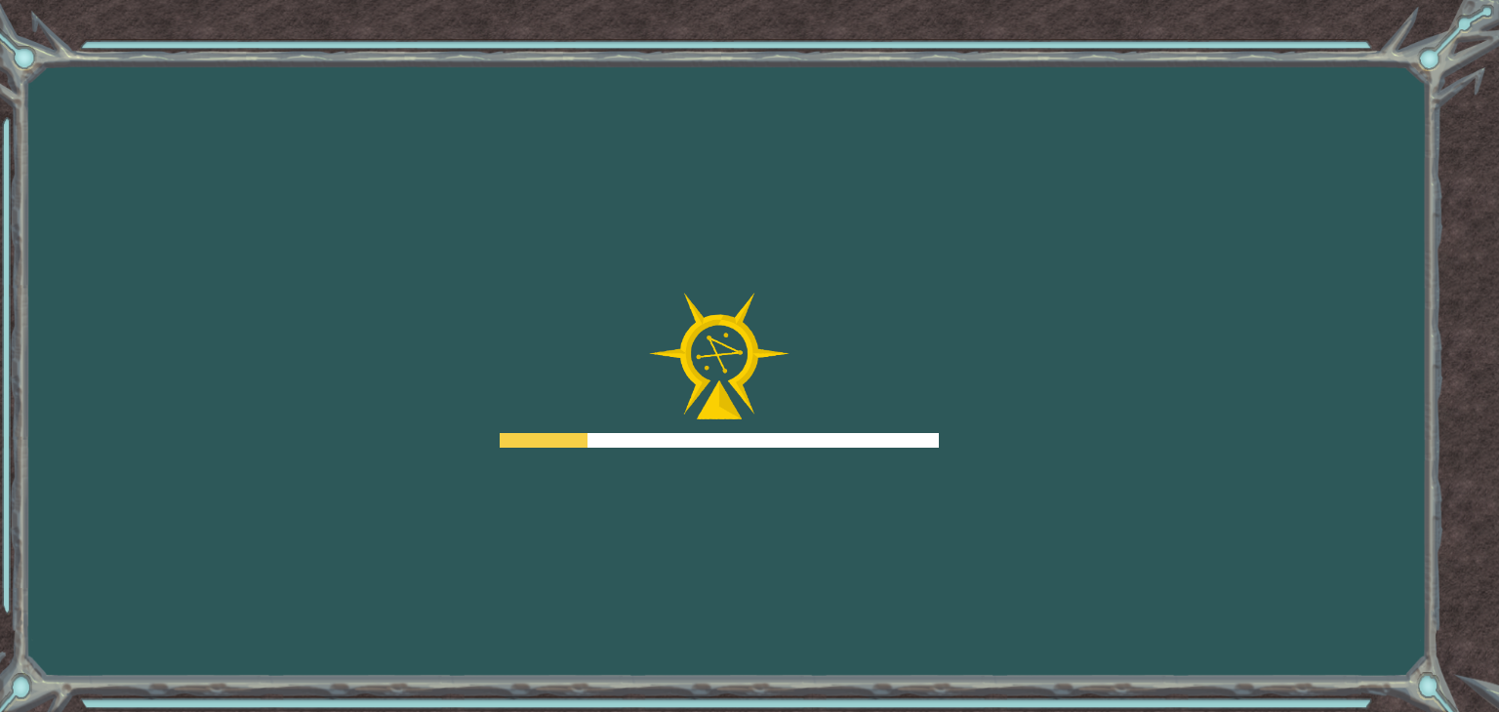
click at [1027, 418] on div "Goals Error al cargar desde el servidor. Intenta refrescar la página. Necesitar…" at bounding box center [749, 356] width 1499 height 712
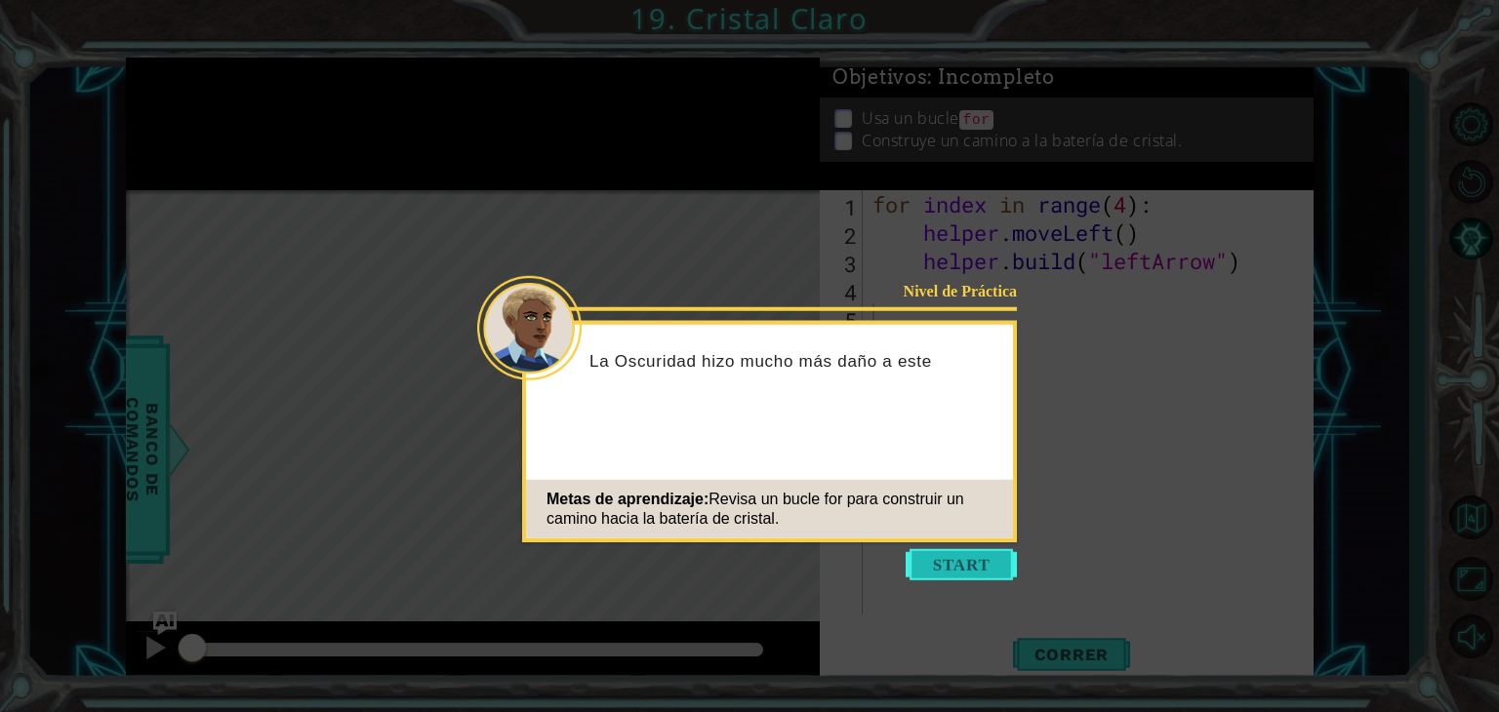
click at [952, 555] on button "Start" at bounding box center [960, 564] width 111 height 31
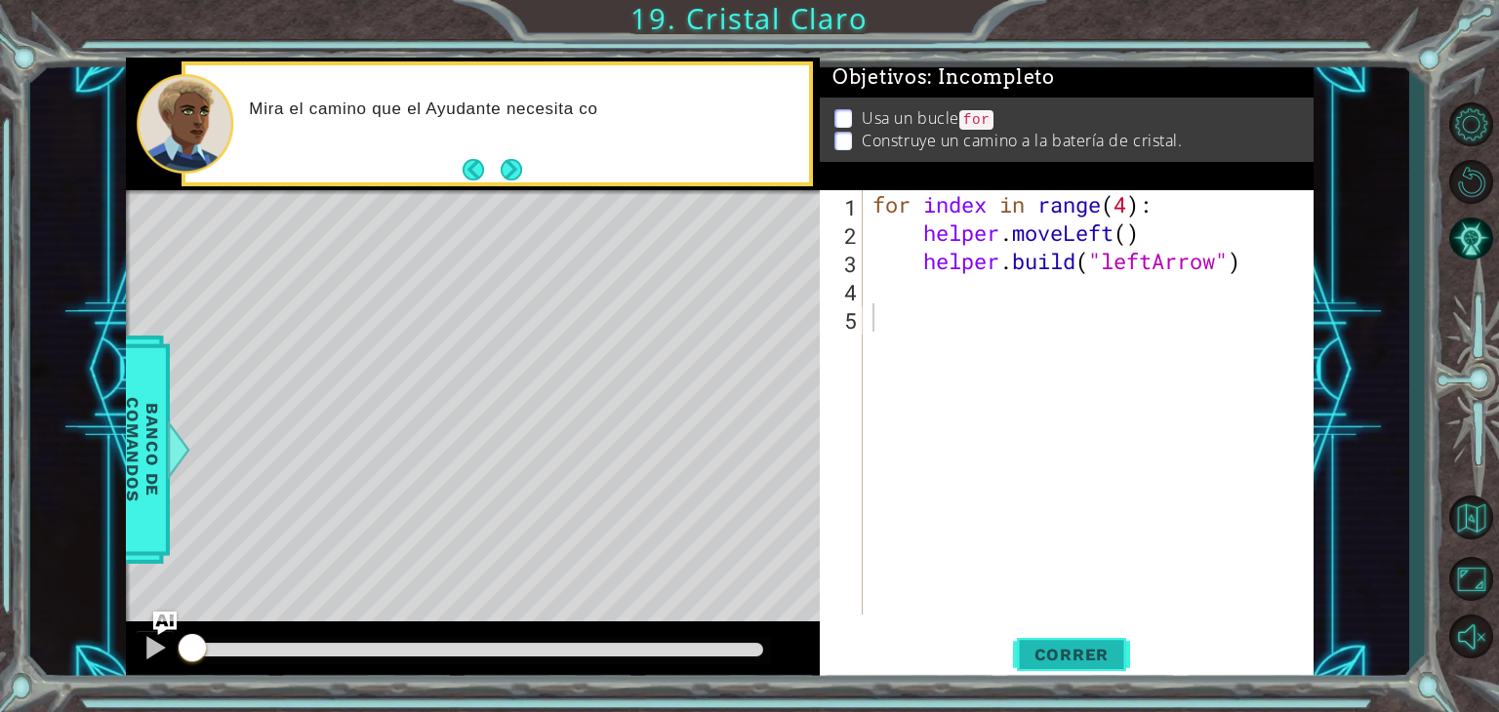
click at [1066, 655] on span "Correr" at bounding box center [1072, 655] width 114 height 20
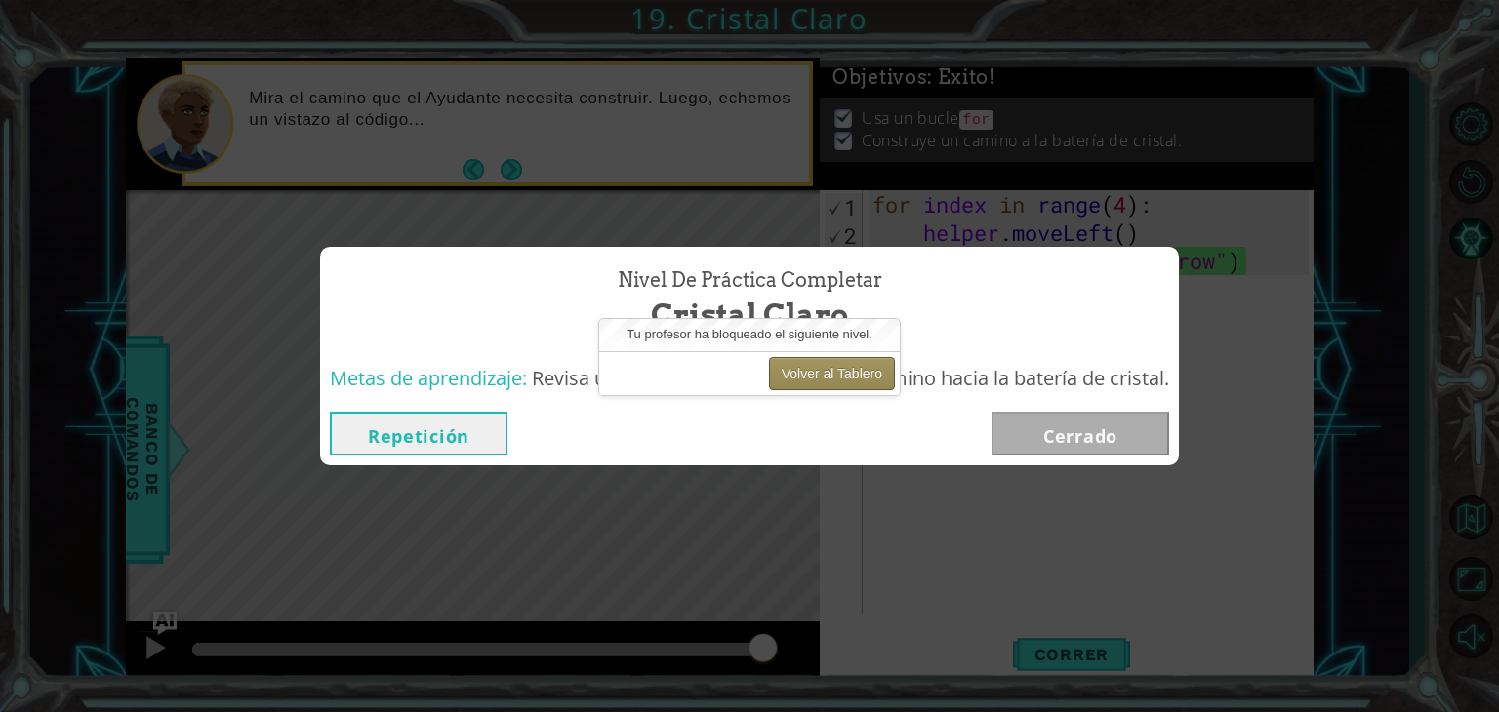
click at [826, 376] on button "Volver al Tablero" at bounding box center [832, 373] width 126 height 33
click at [828, 368] on button "Volver al Tablero" at bounding box center [832, 373] width 126 height 33
